Goal: Use online tool/utility: Use online tool/utility

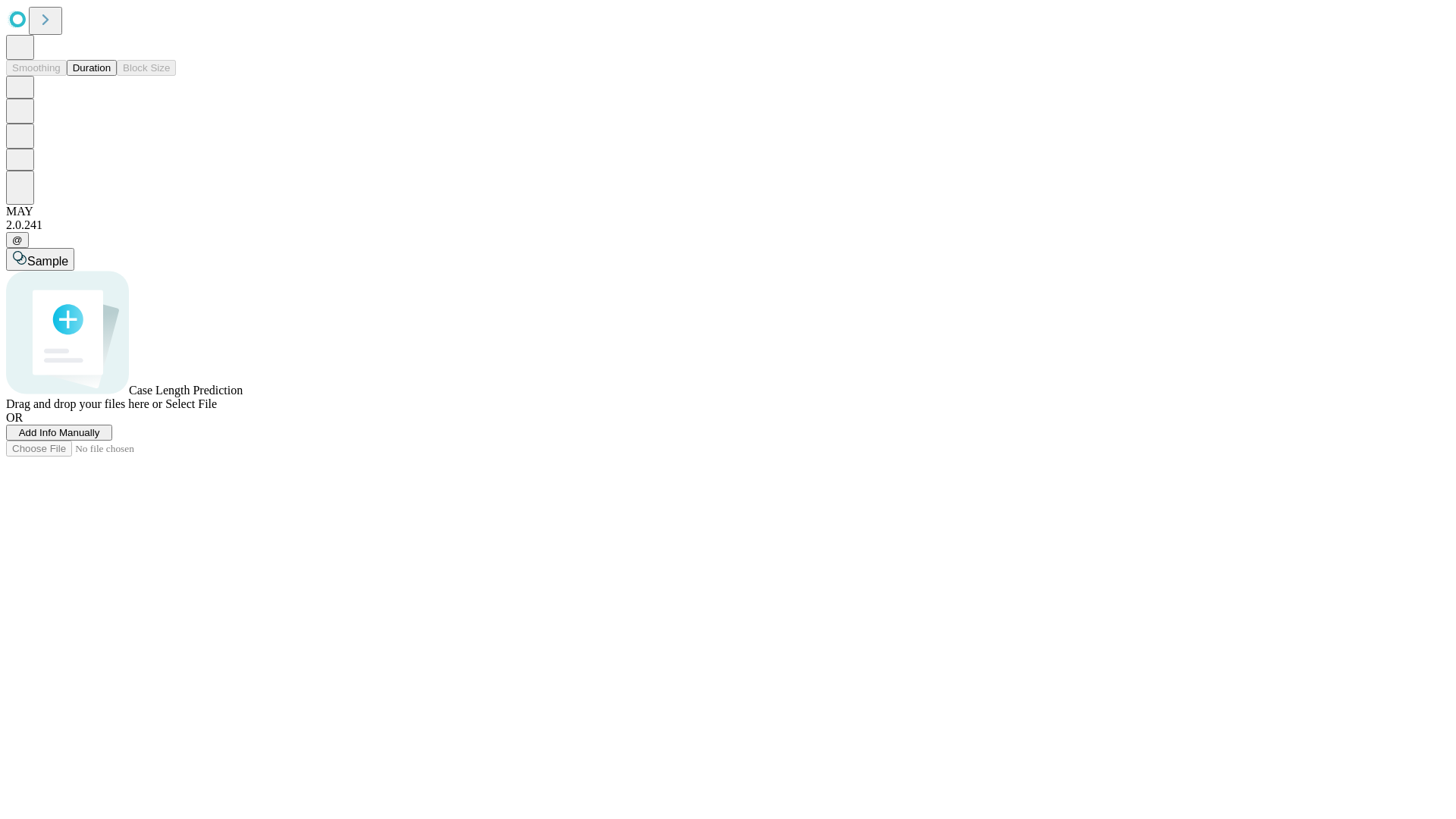
click at [111, 75] on button "Duration" at bounding box center [92, 68] width 50 height 16
click at [216, 410] on span "Select File" at bounding box center [191, 403] width 52 height 13
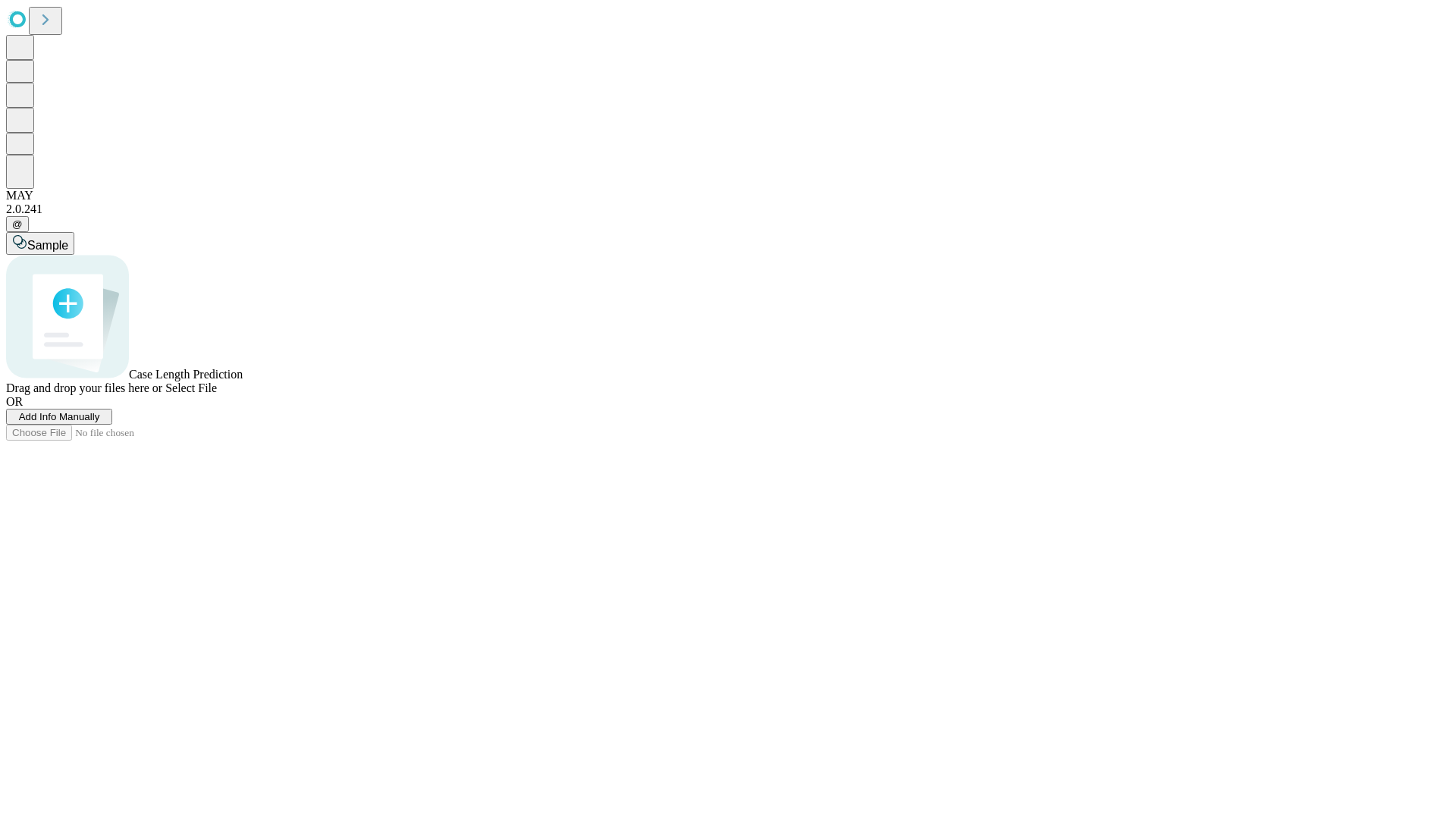
click at [216, 394] on span "Select File" at bounding box center [191, 387] width 52 height 13
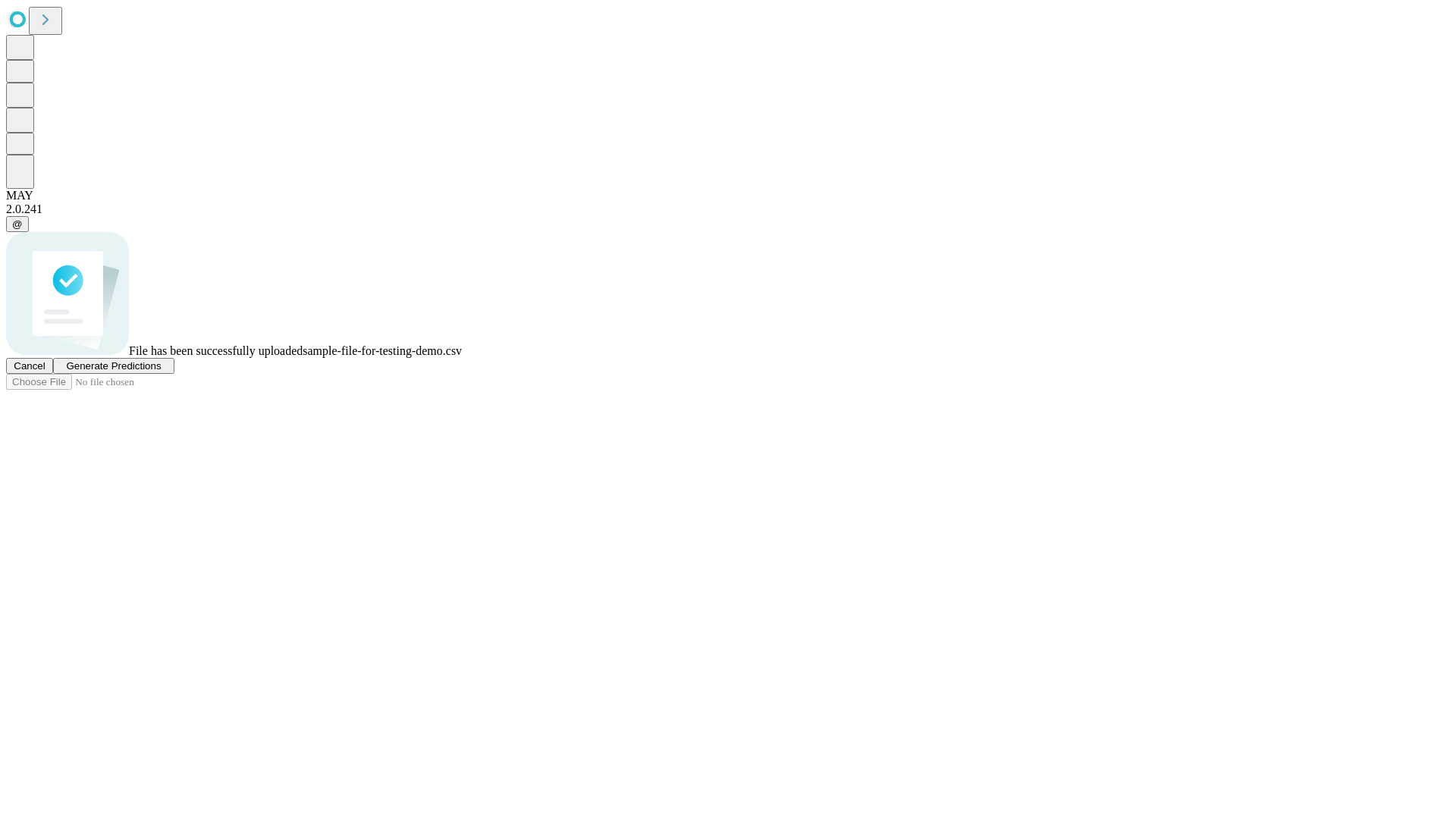
click at [161, 371] on span "Generate Predictions" at bounding box center [114, 365] width 95 height 11
